Goal: Information Seeking & Learning: Check status

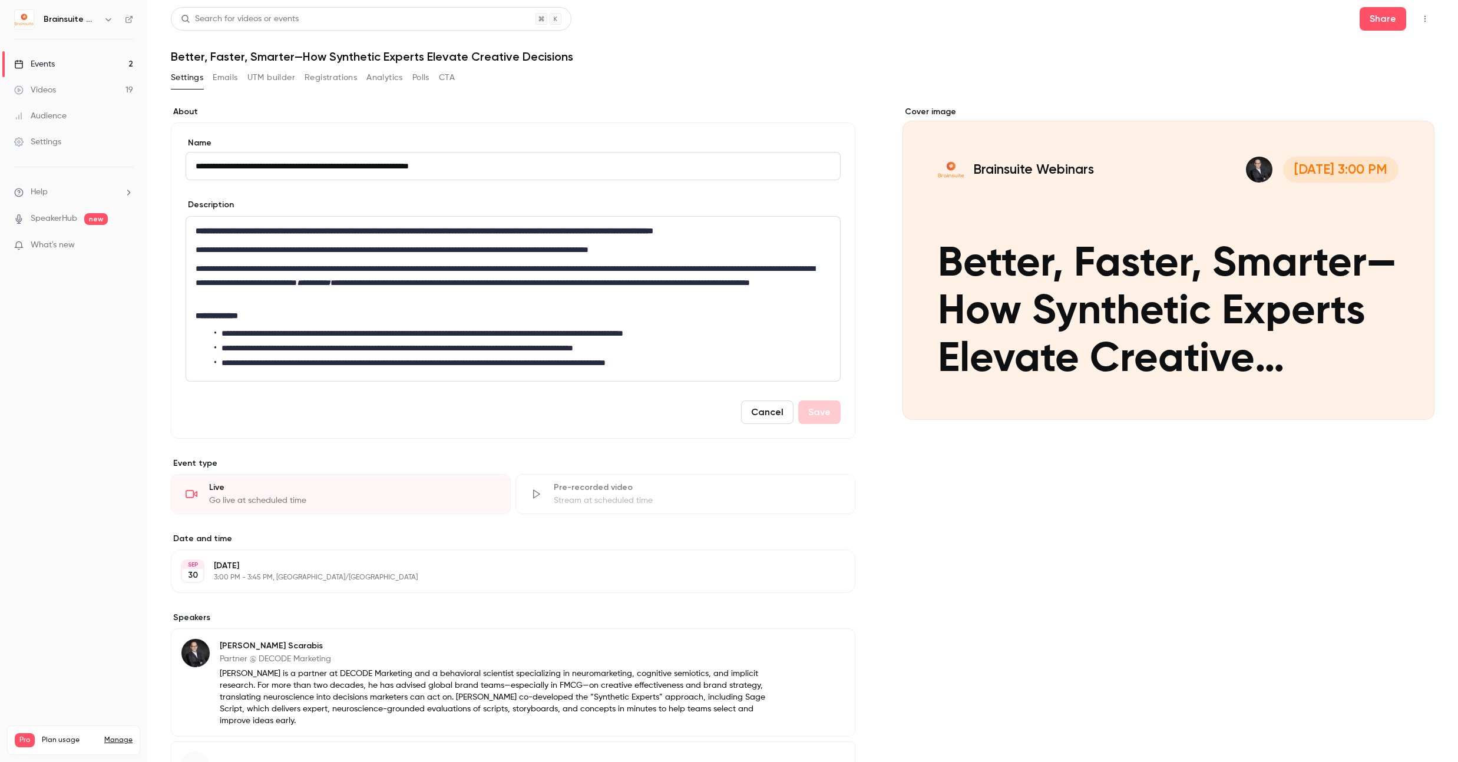
click at [95, 62] on link "Events 2" at bounding box center [73, 64] width 147 height 26
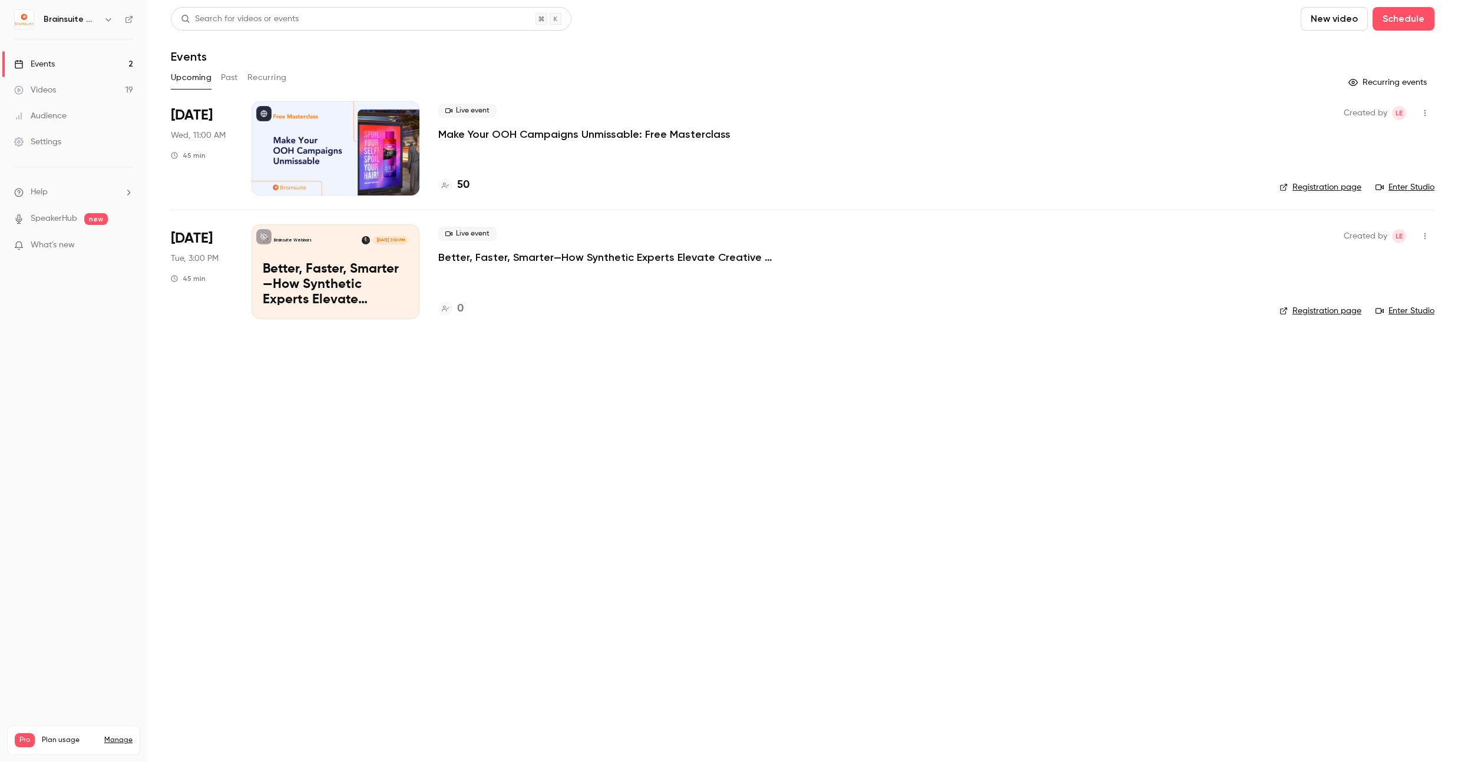
click at [513, 142] on div "Live event Make Your OOH Campaigns Unmissable: Free Masterclass 50" at bounding box center [849, 148] width 822 height 94
click at [510, 134] on p "Make Your OOH Campaigns Unmissable: Free Masterclass" at bounding box center [584, 134] width 292 height 14
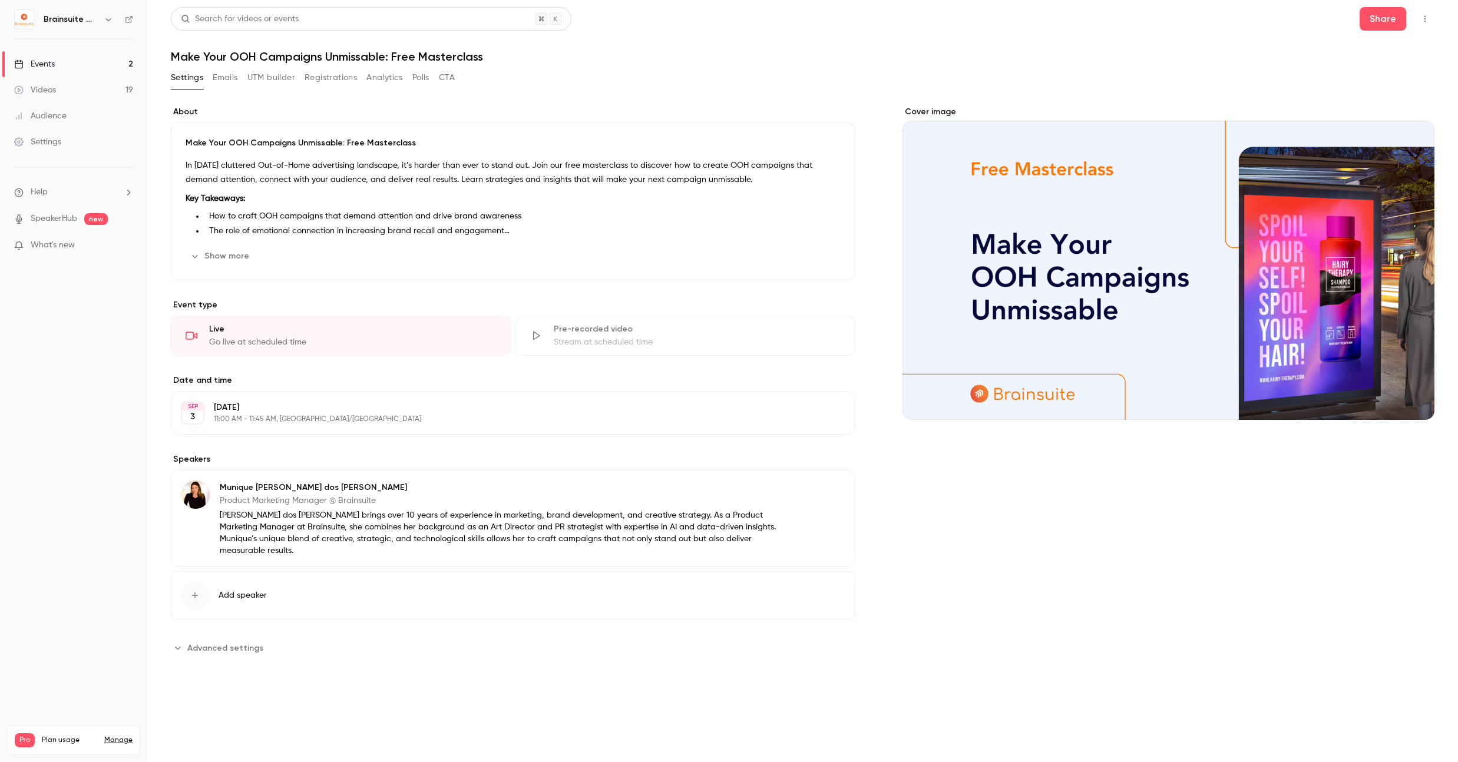
click at [229, 260] on button "Show more" at bounding box center [221, 256] width 71 height 19
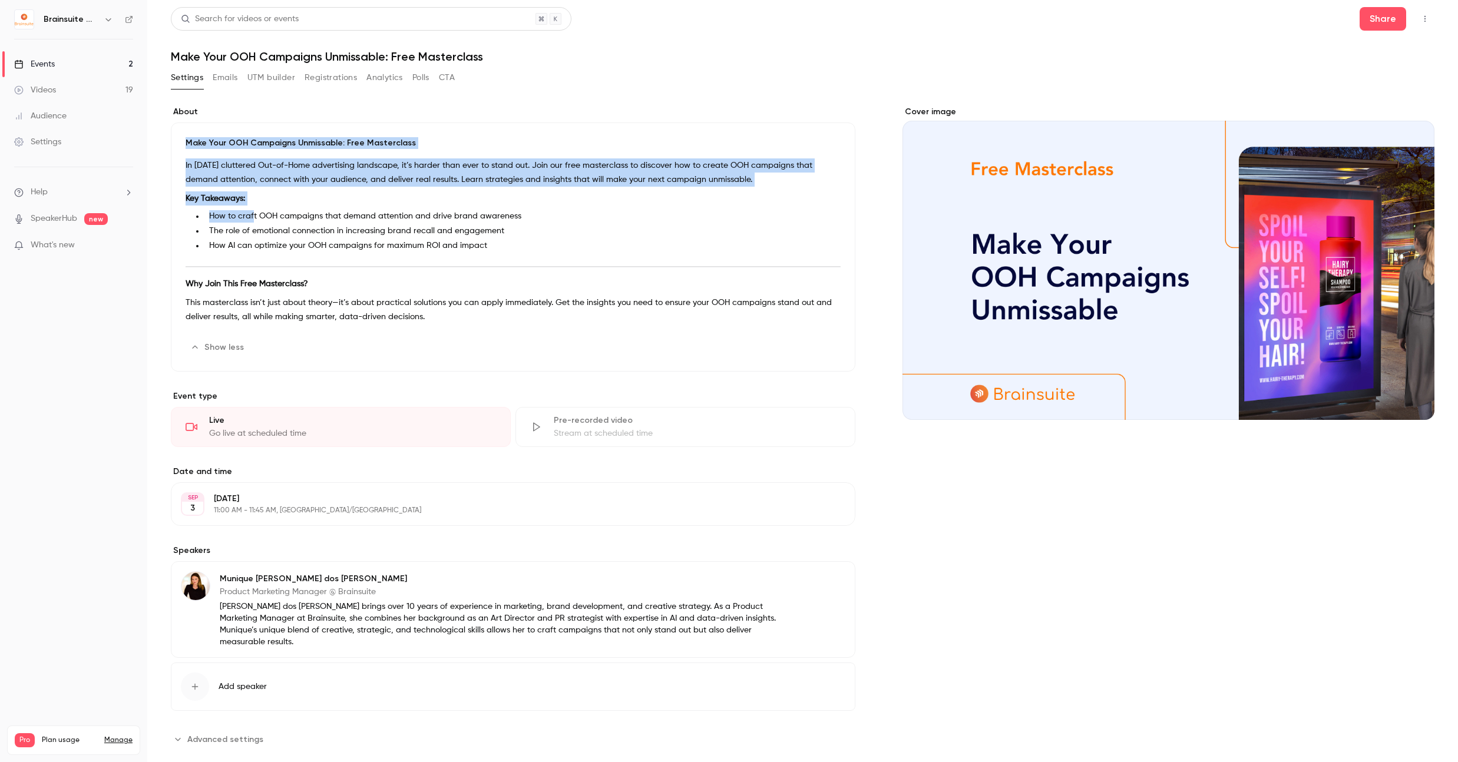
drag, startPoint x: 184, startPoint y: 138, endPoint x: 252, endPoint y: 216, distance: 102.7
click at [252, 216] on div "Make Your OOH Campaigns Unmissable: Free Masterclass In [DATE] cluttered Out-of…" at bounding box center [513, 247] width 684 height 249
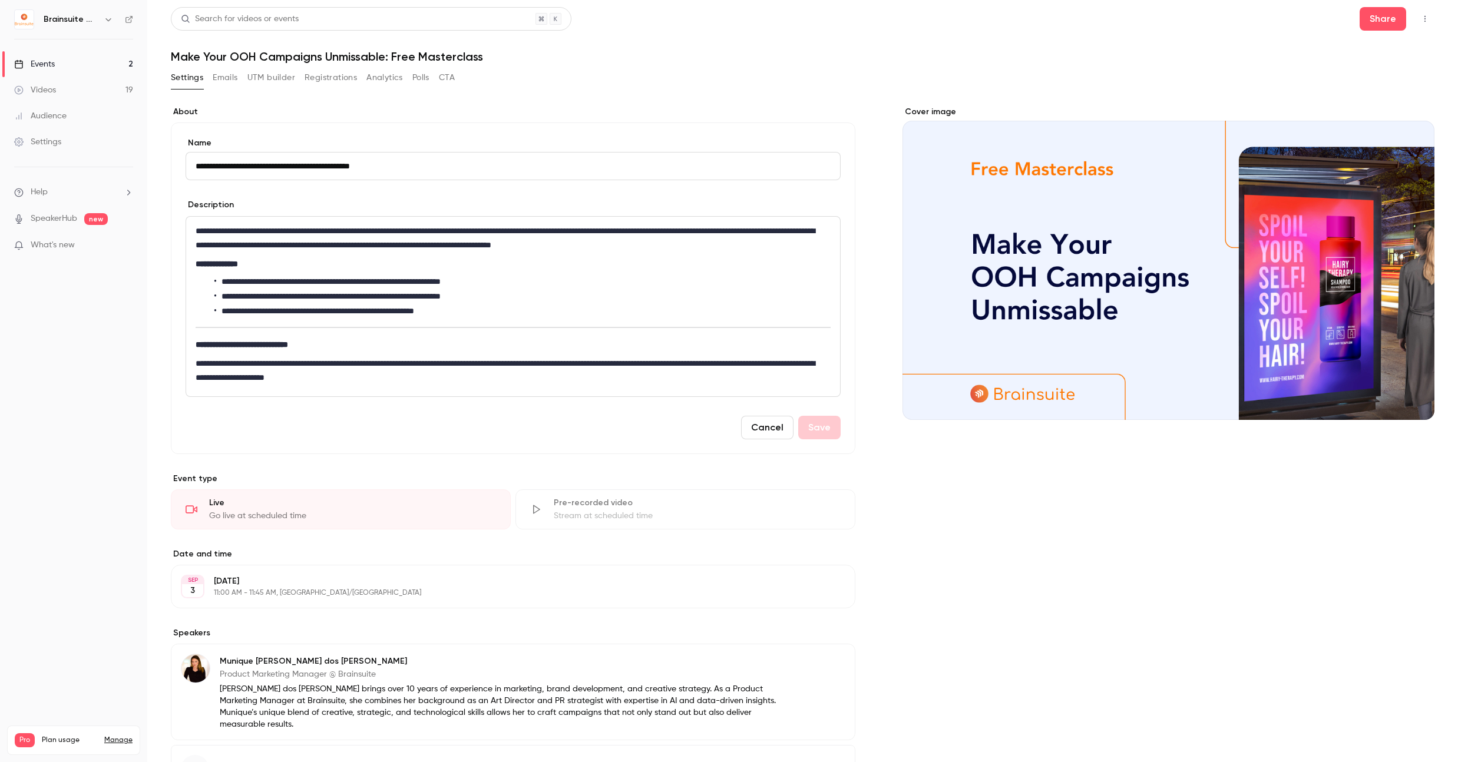
click at [371, 669] on p "Product Marketing Manager @ Brainsuite" at bounding box center [499, 675] width 559 height 12
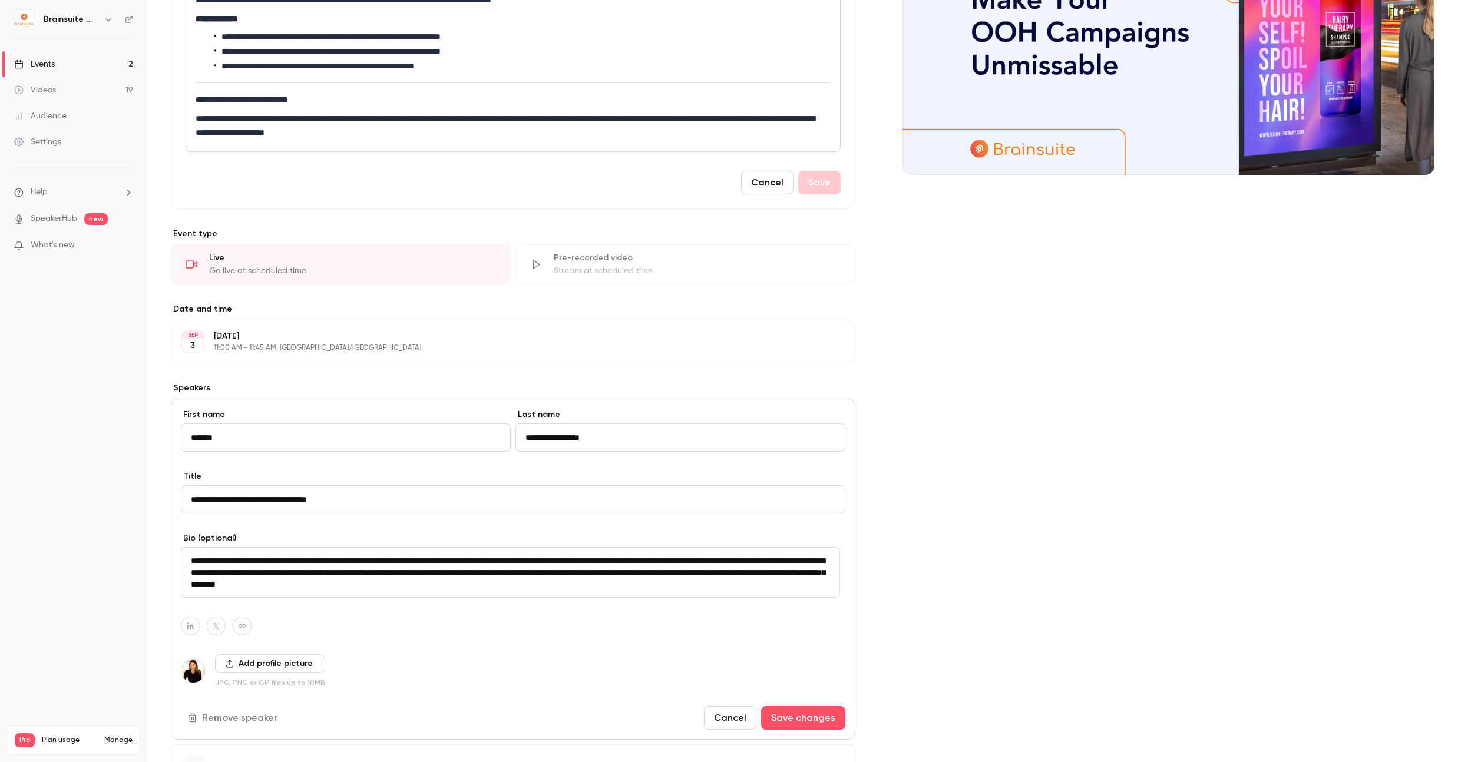
scroll to position [349, 0]
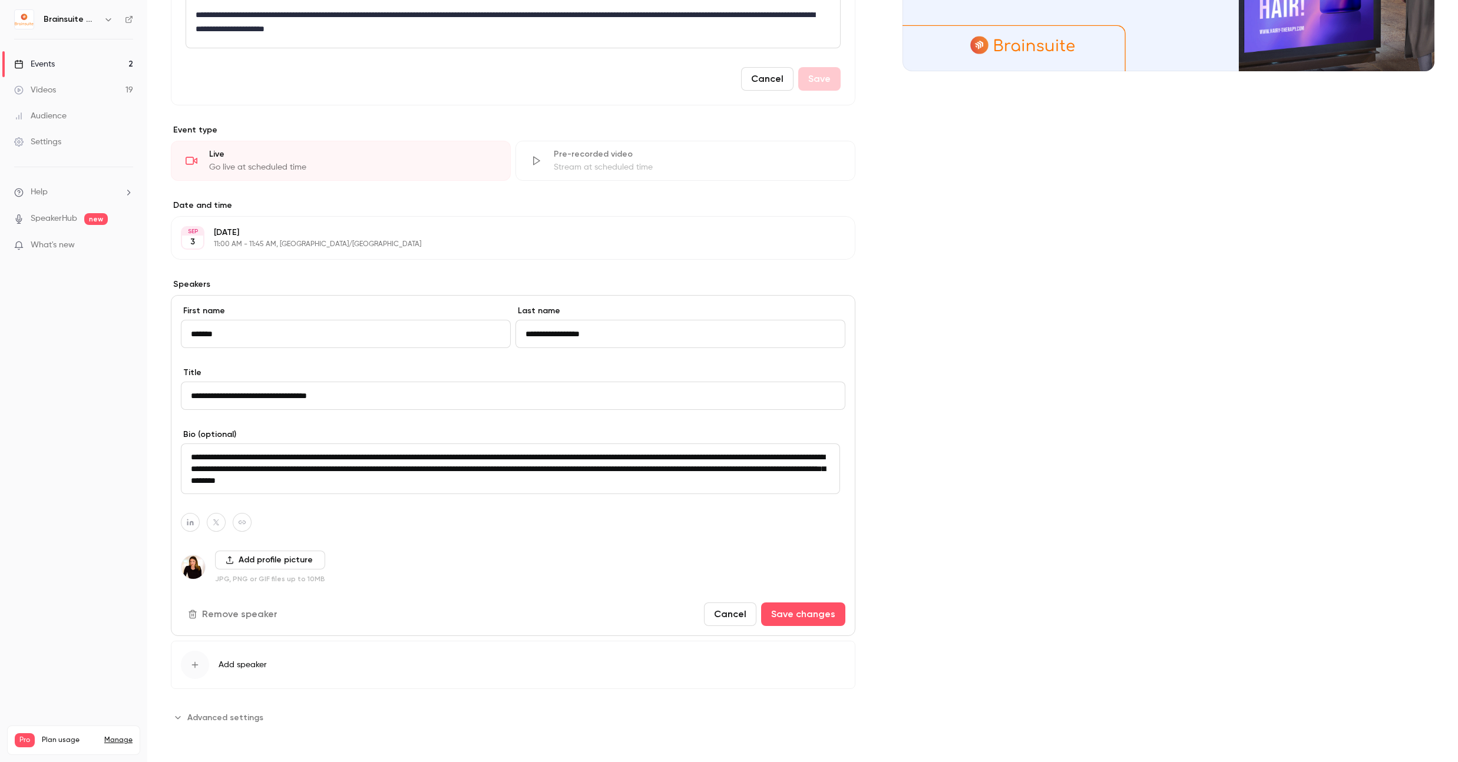
click at [424, 472] on textarea "**********" at bounding box center [510, 469] width 659 height 51
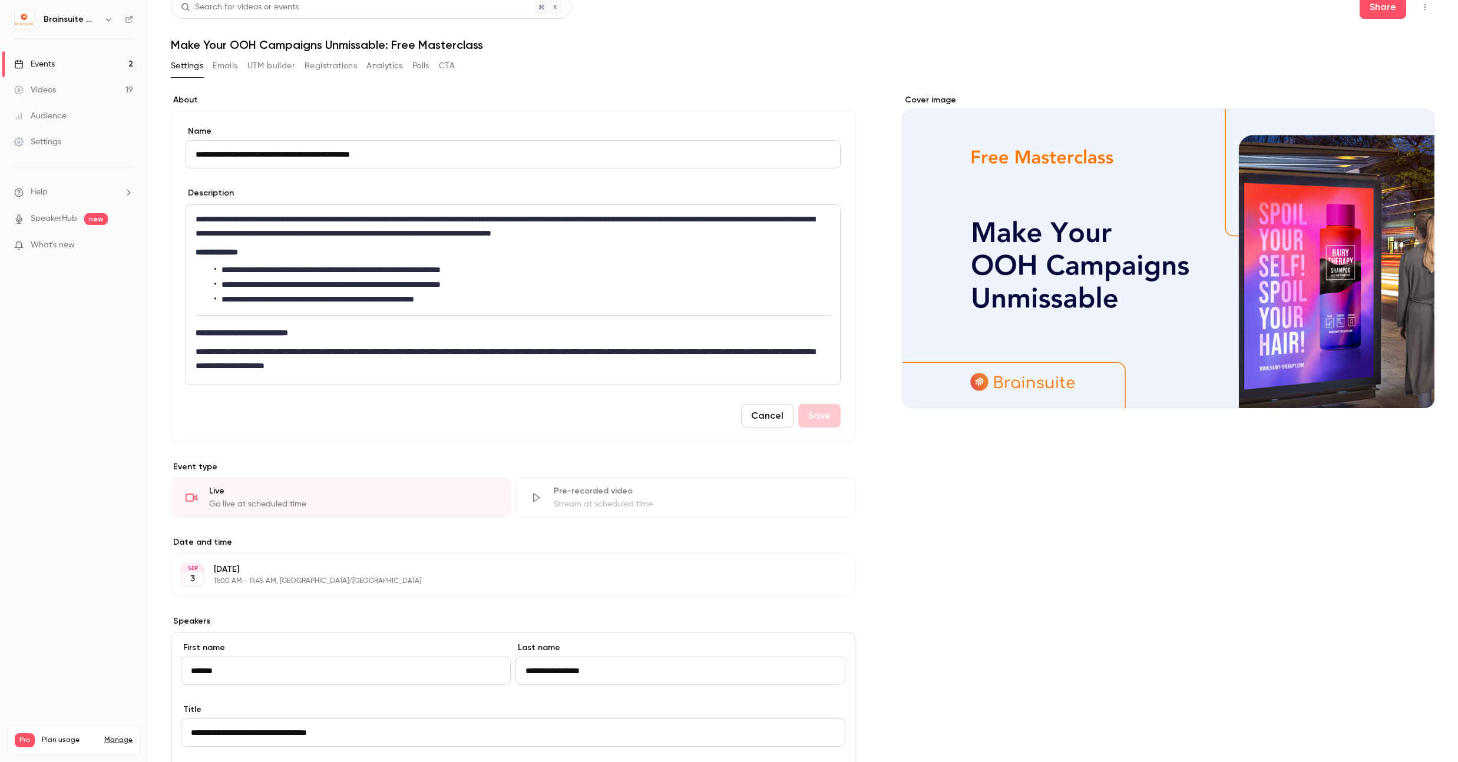
scroll to position [0, 0]
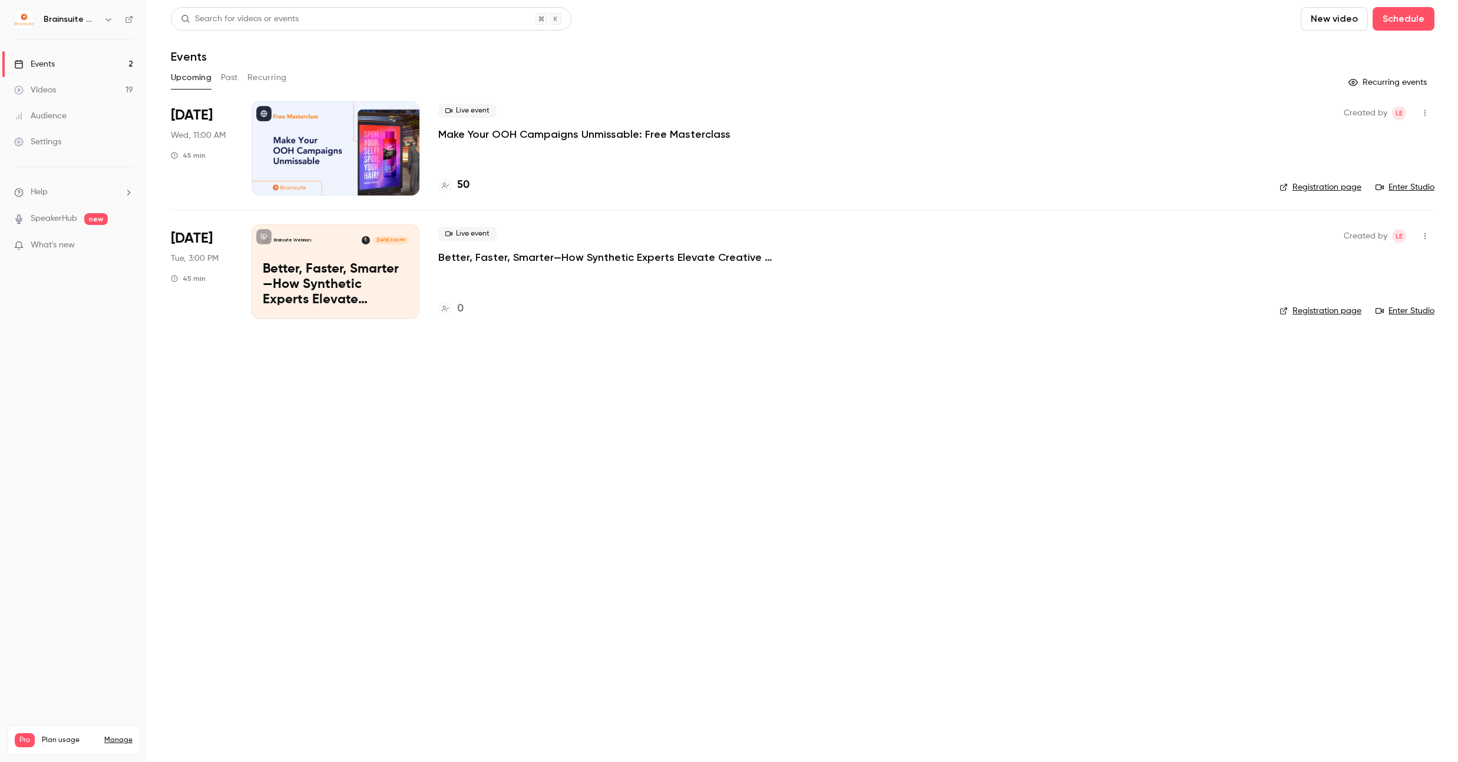
click at [515, 257] on p "Better, Faster, Smarter—How Synthetic Experts Elevate Creative Decisions" at bounding box center [614, 257] width 353 height 14
click at [561, 140] on p "Make Your OOH Campaigns Unmissable: Free Masterclass" at bounding box center [584, 134] width 292 height 14
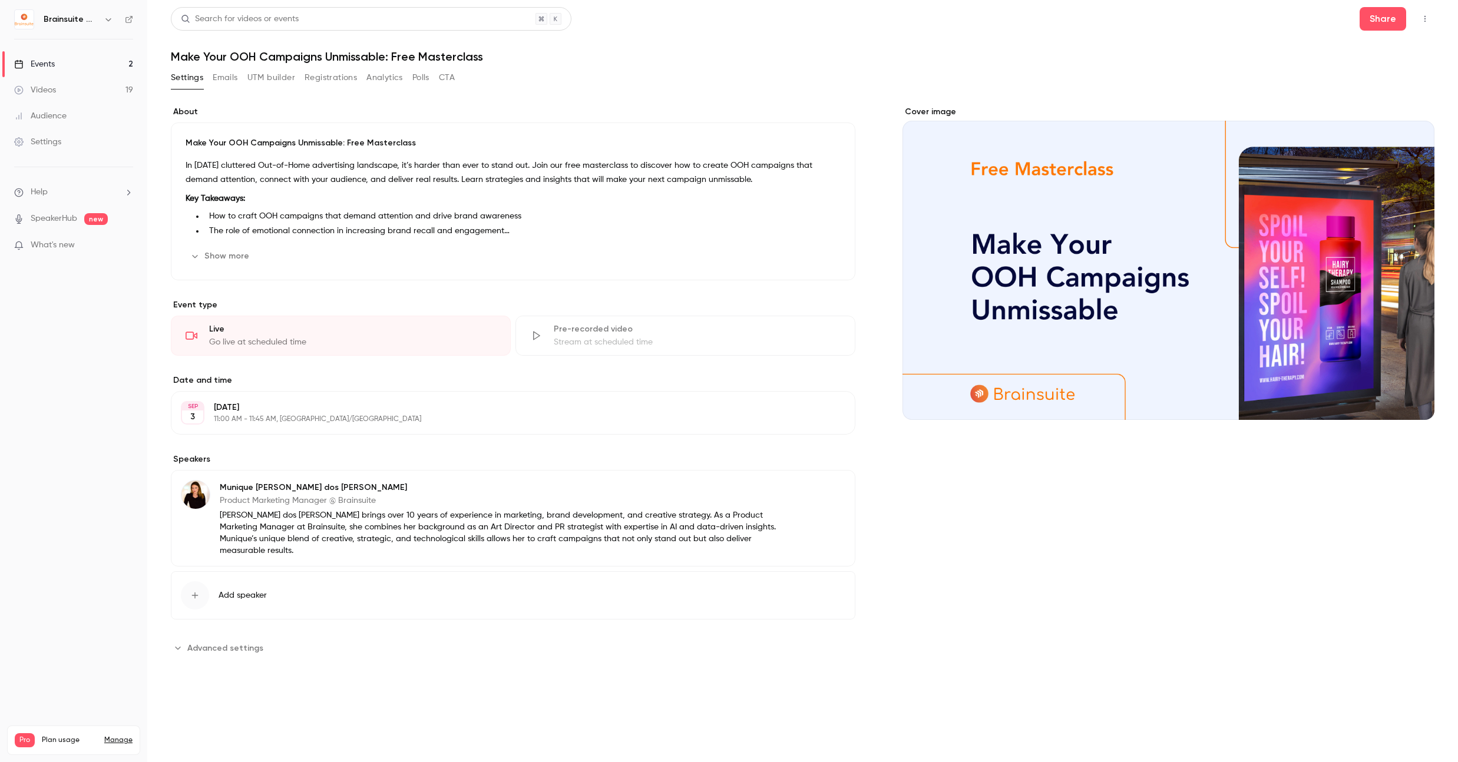
click at [386, 81] on button "Analytics" at bounding box center [384, 77] width 37 height 19
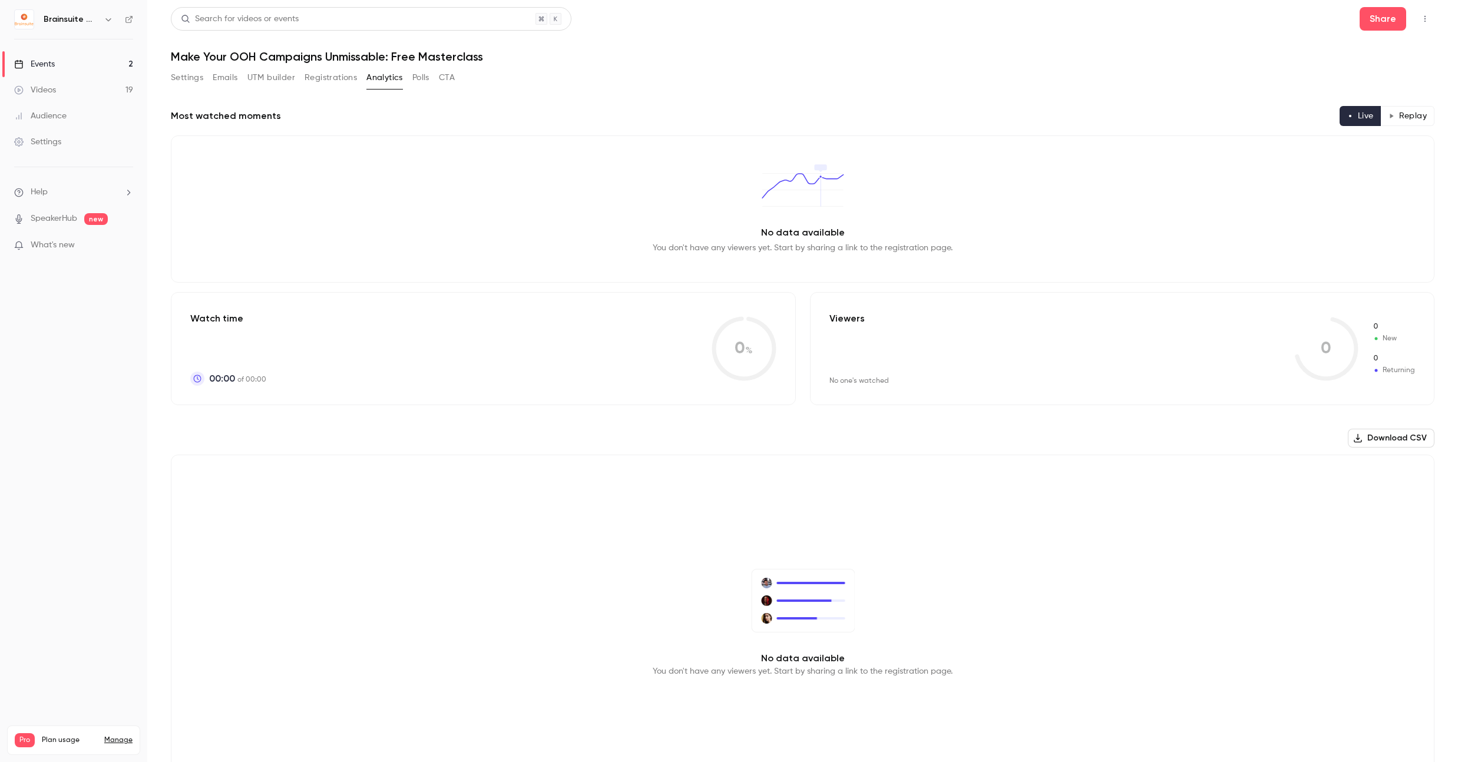
click at [381, 74] on button "Analytics" at bounding box center [384, 77] width 37 height 19
click at [391, 76] on button "Analytics" at bounding box center [384, 77] width 37 height 19
click at [442, 77] on button "CTA" at bounding box center [447, 77] width 16 height 19
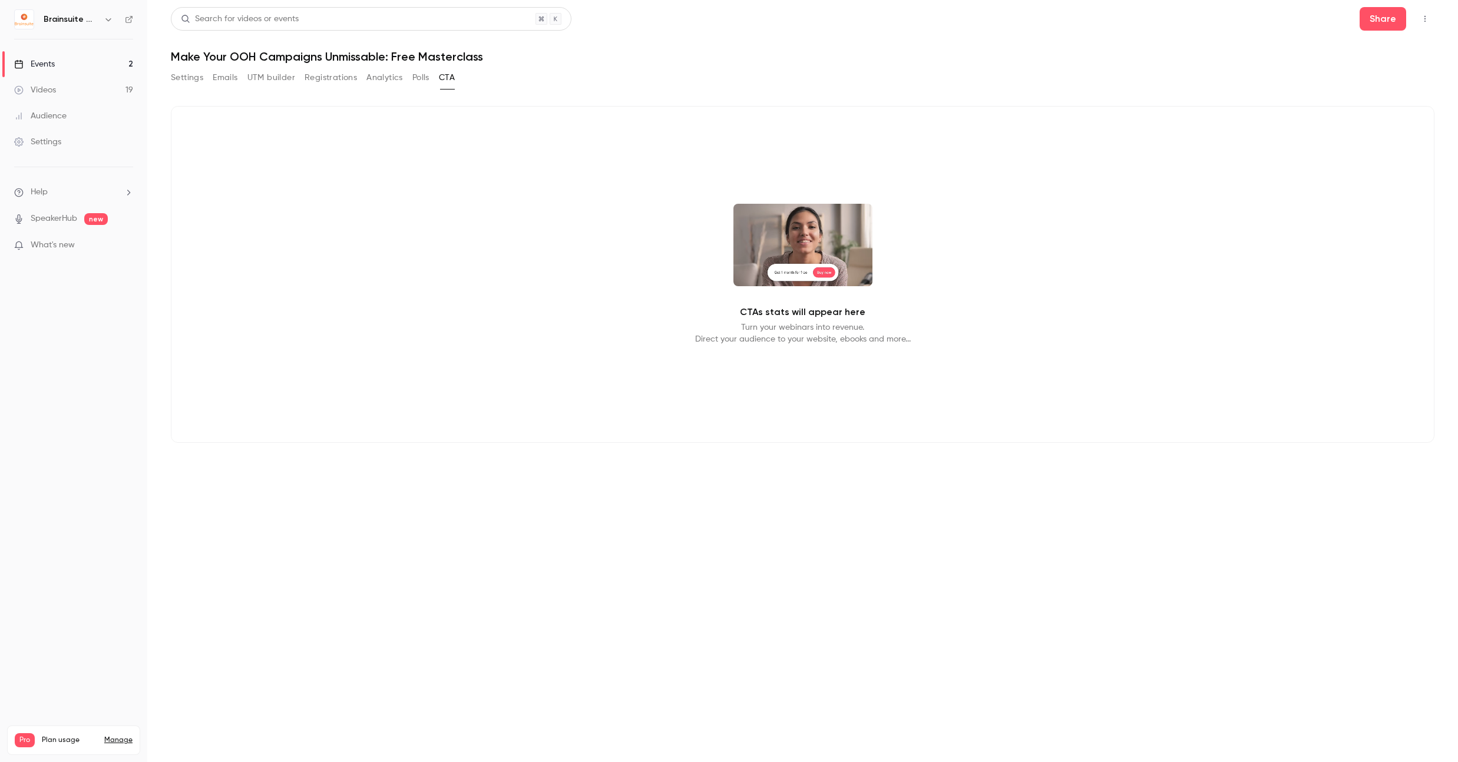
click at [1416, 16] on button "button" at bounding box center [1424, 18] width 19 height 19
click at [1361, 83] on div "Enter Studio" at bounding box center [1378, 80] width 93 height 12
